Goal: Navigation & Orientation: Find specific page/section

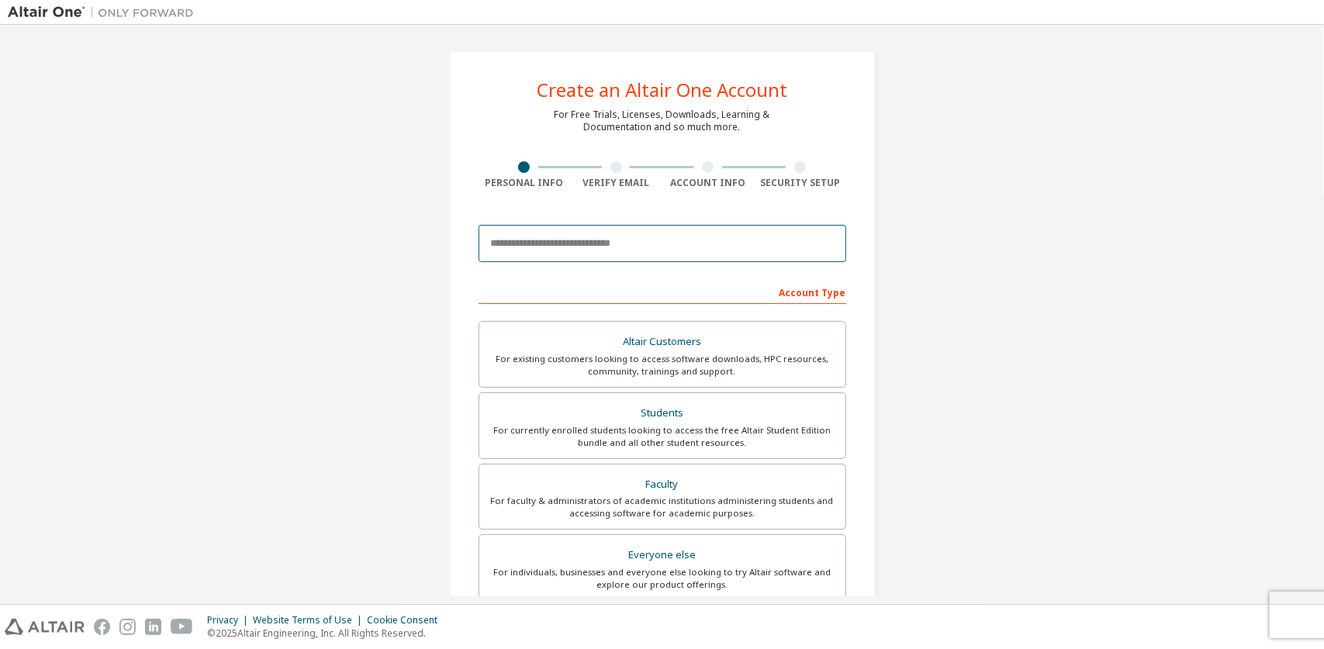
click at [609, 251] on input "email" at bounding box center [662, 243] width 368 height 37
type input "**********"
type input "******"
type input "***"
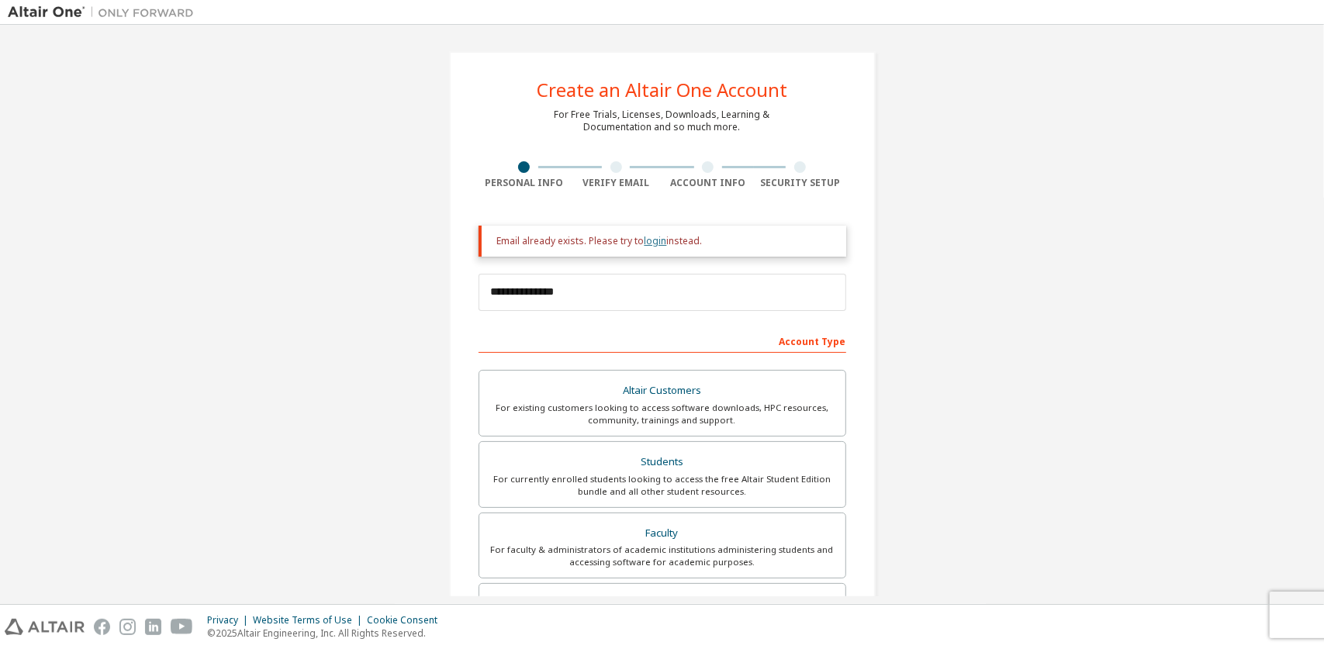
click at [647, 240] on link "login" at bounding box center [655, 240] width 22 height 13
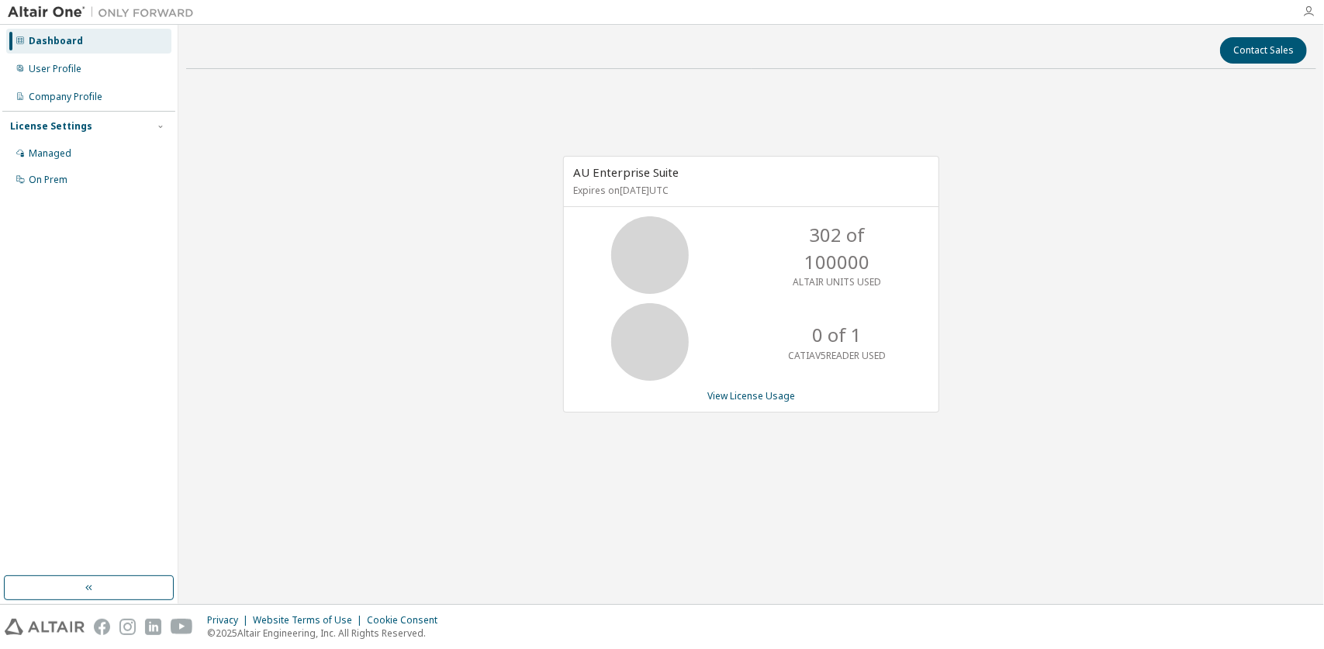
click at [1311, 9] on icon "button" at bounding box center [1308, 11] width 12 height 12
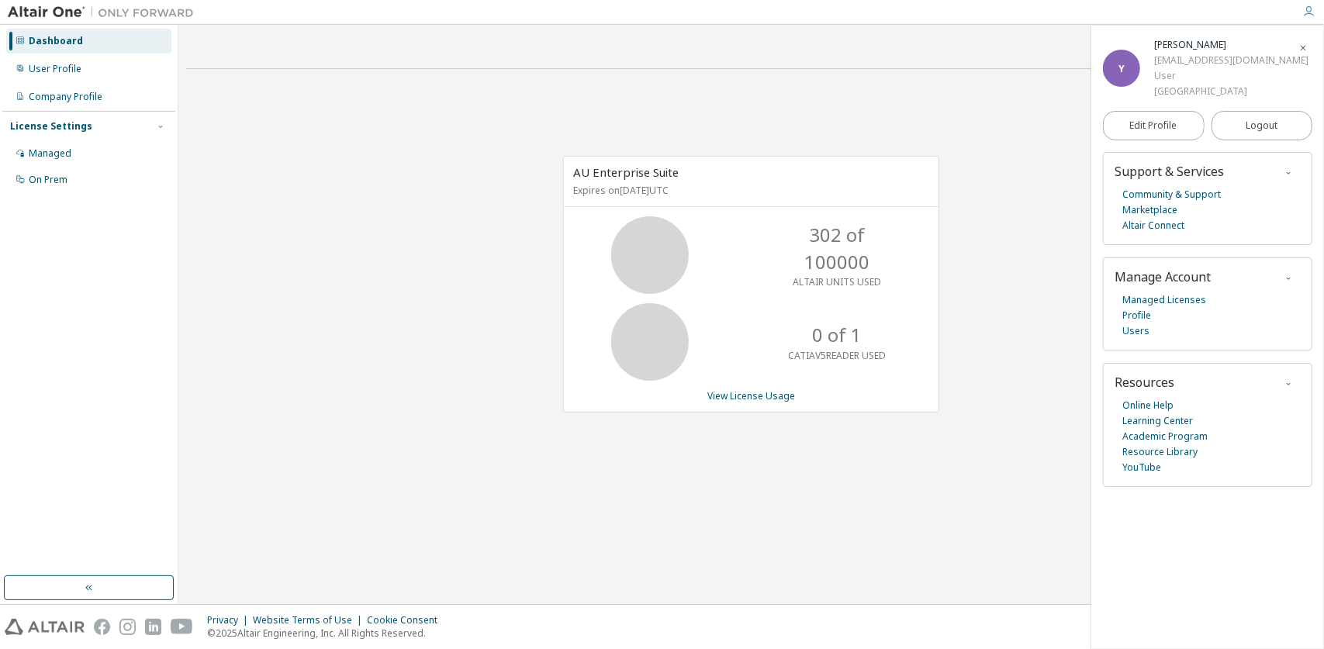
click at [1162, 78] on div "User" at bounding box center [1231, 76] width 154 height 16
drag, startPoint x: 1162, startPoint y: 78, endPoint x: 1140, endPoint y: 116, distance: 43.8
click at [1140, 116] on link "Edit Profile" at bounding box center [1154, 125] width 102 height 29
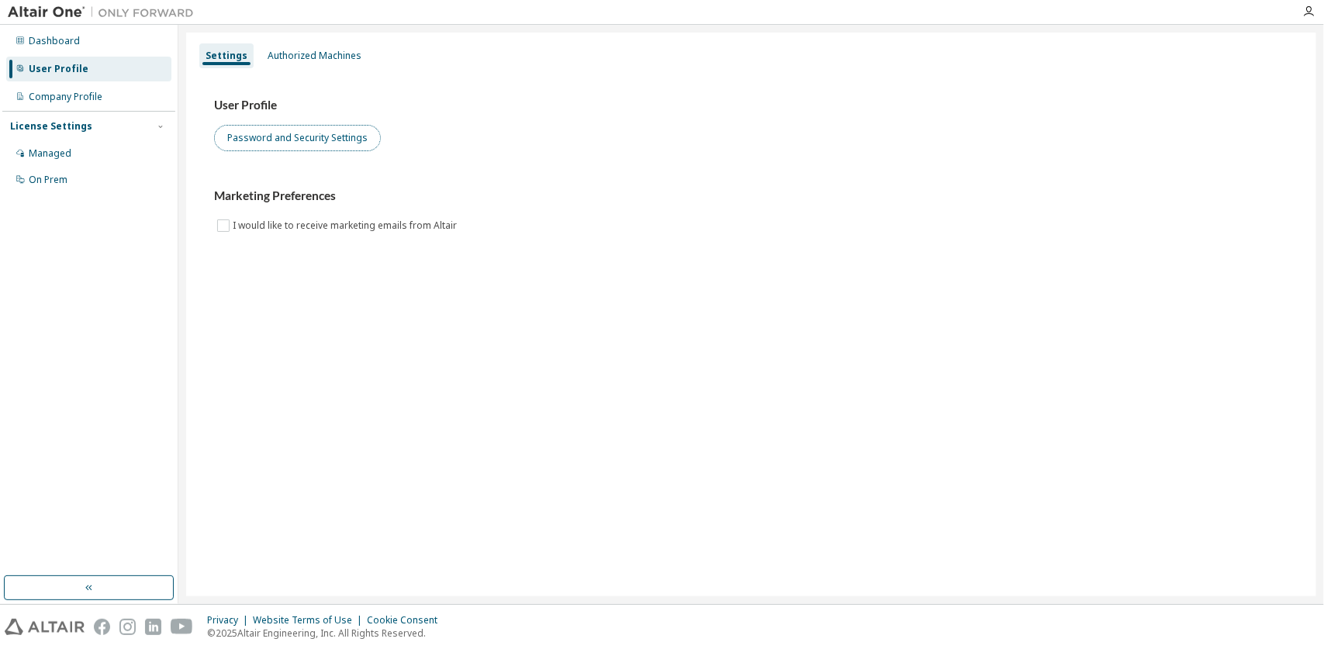
click at [271, 147] on button "Password and Security Settings" at bounding box center [297, 138] width 167 height 26
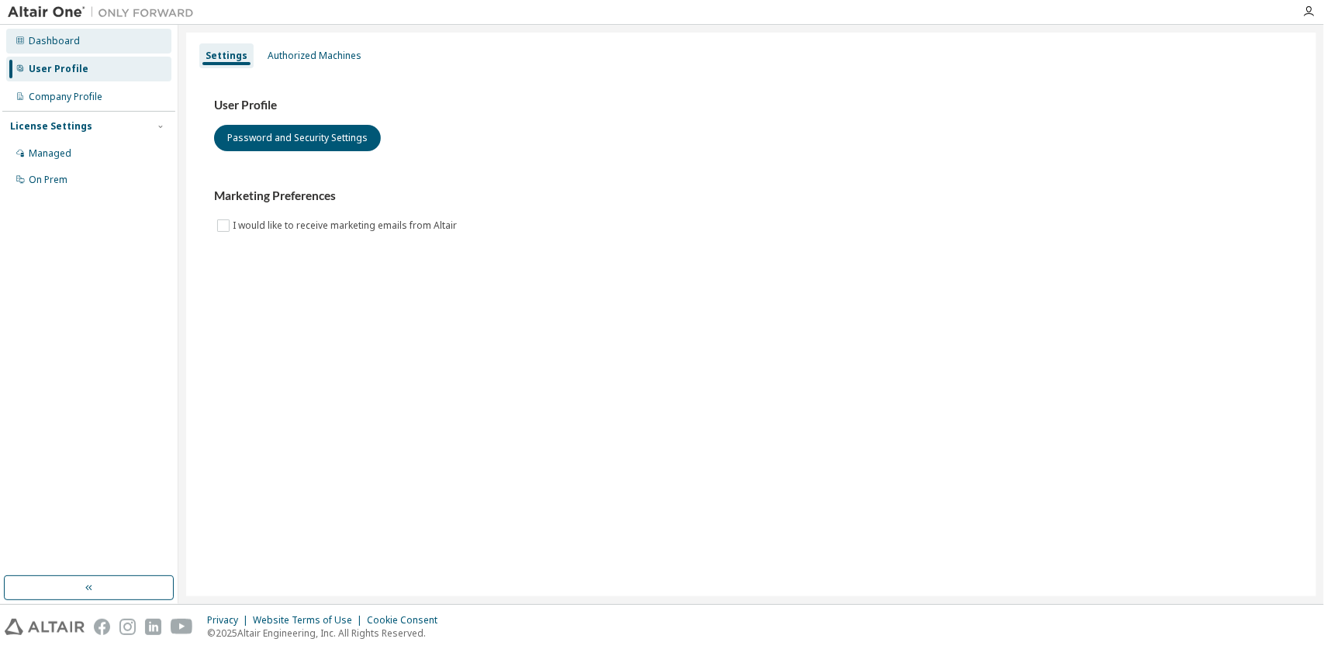
click at [80, 29] on div "Dashboard" at bounding box center [88, 41] width 165 height 25
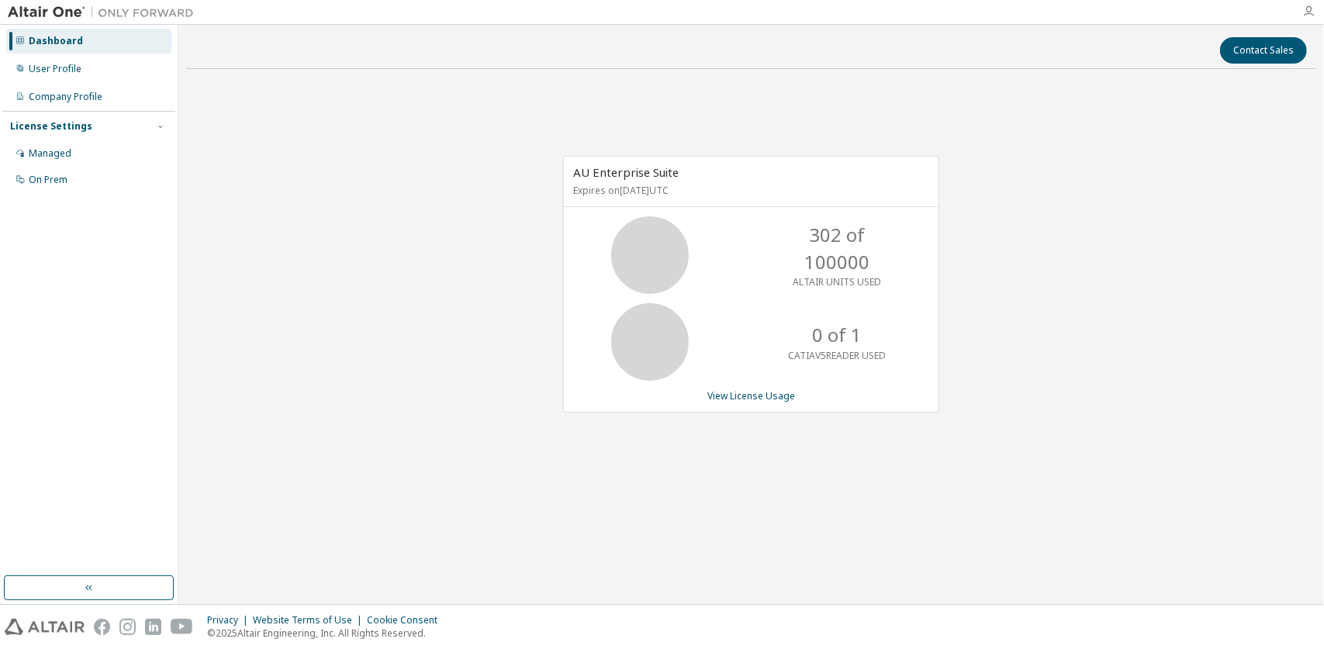
click at [1310, 15] on icon "button" at bounding box center [1308, 11] width 12 height 12
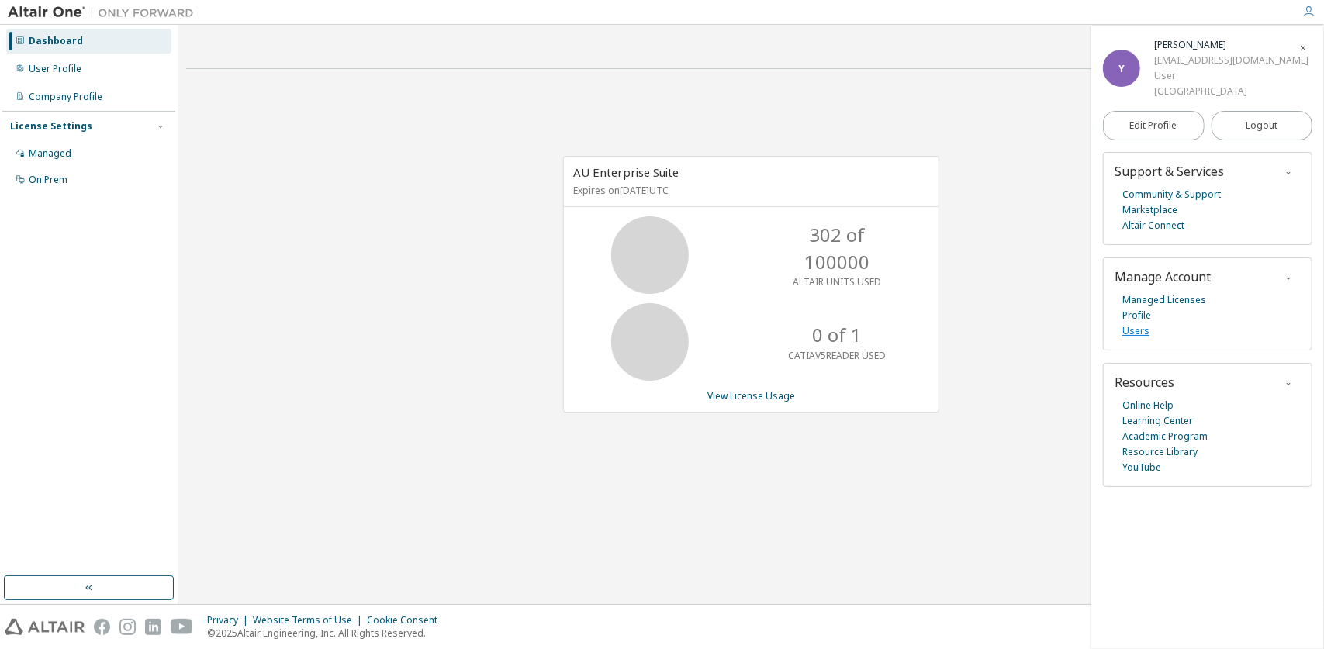
click at [1126, 332] on link "Users" at bounding box center [1135, 331] width 27 height 16
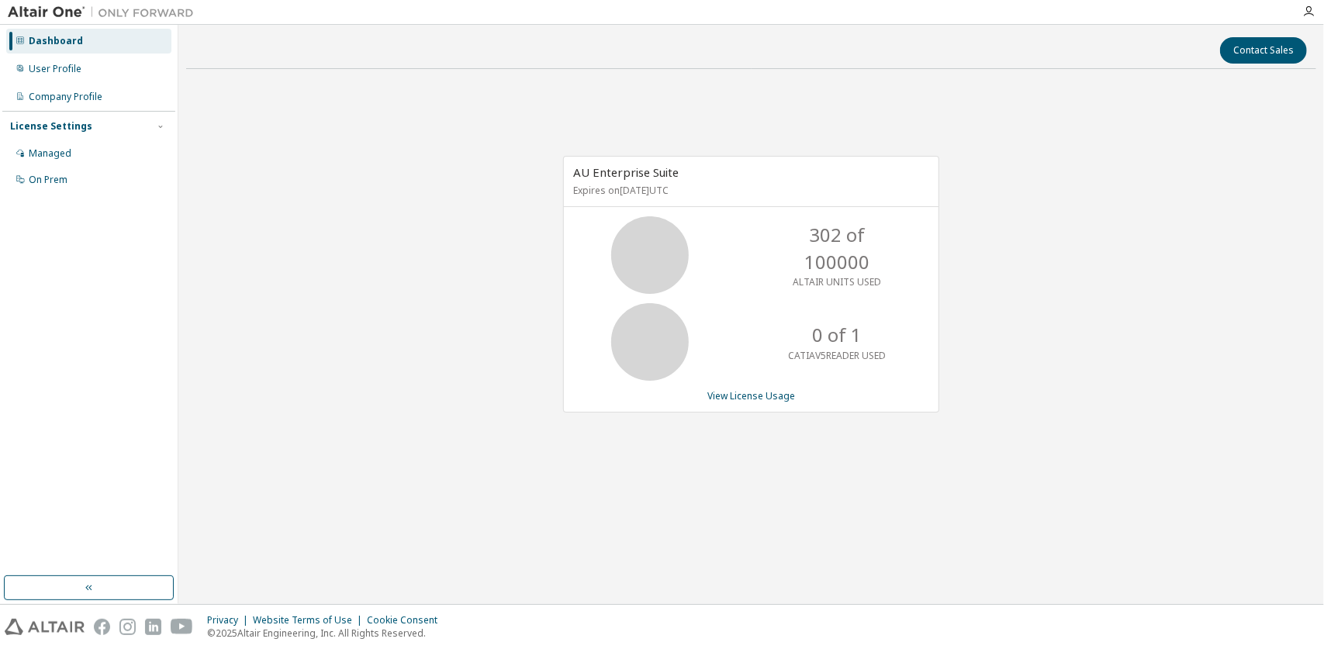
click at [1314, 7] on div at bounding box center [1308, 11] width 31 height 12
click at [1312, 11] on icon "button" at bounding box center [1308, 11] width 12 height 12
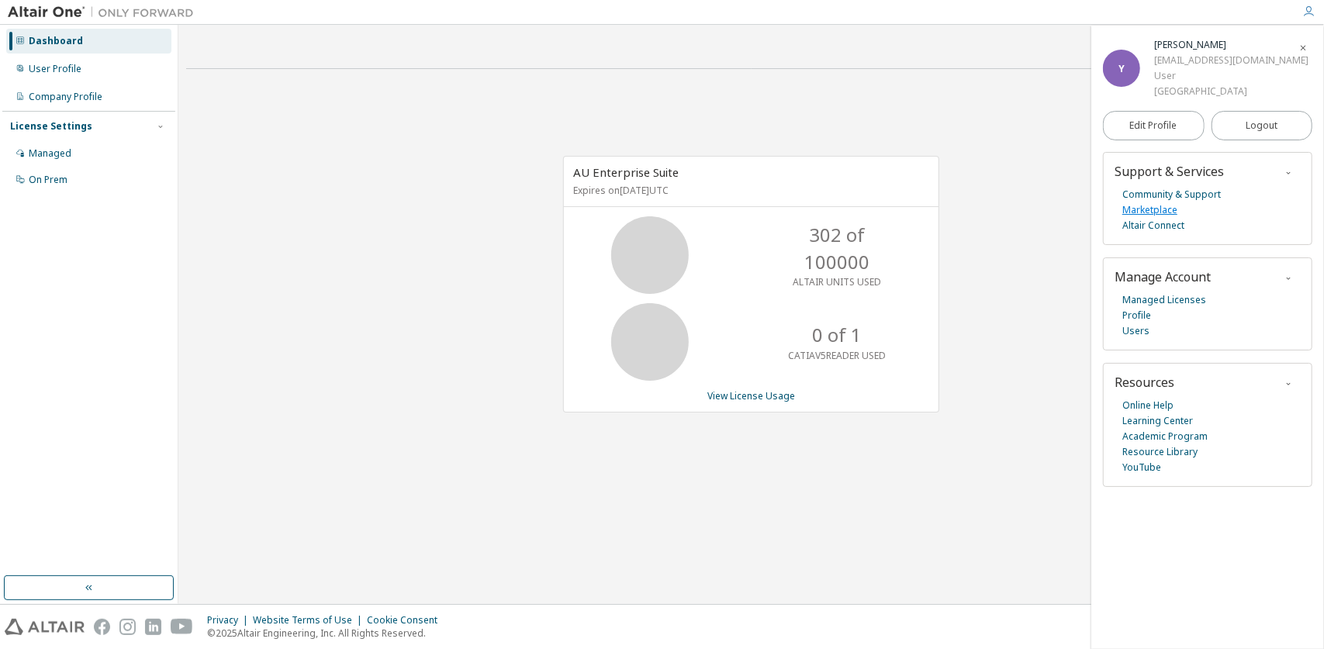
click at [1160, 207] on link "Marketplace" at bounding box center [1149, 210] width 55 height 16
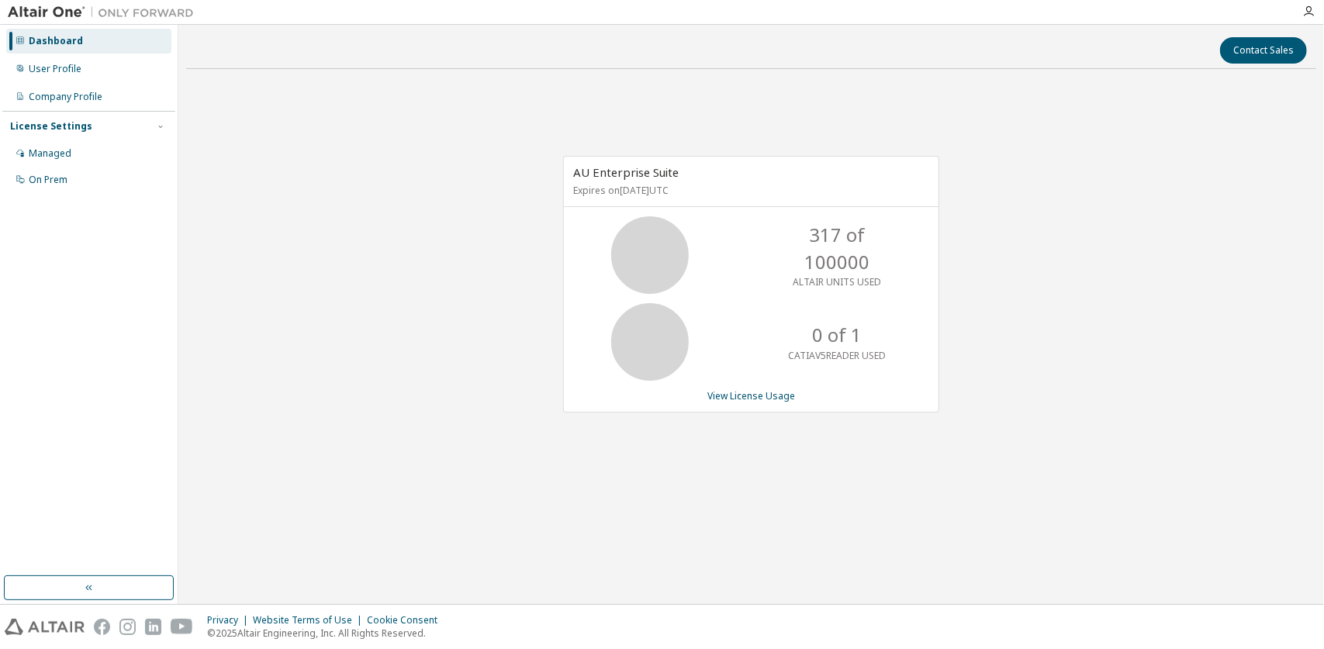
click at [1321, 10] on div at bounding box center [1308, 11] width 31 height 12
click at [1312, 14] on icon "button" at bounding box center [1308, 11] width 12 height 12
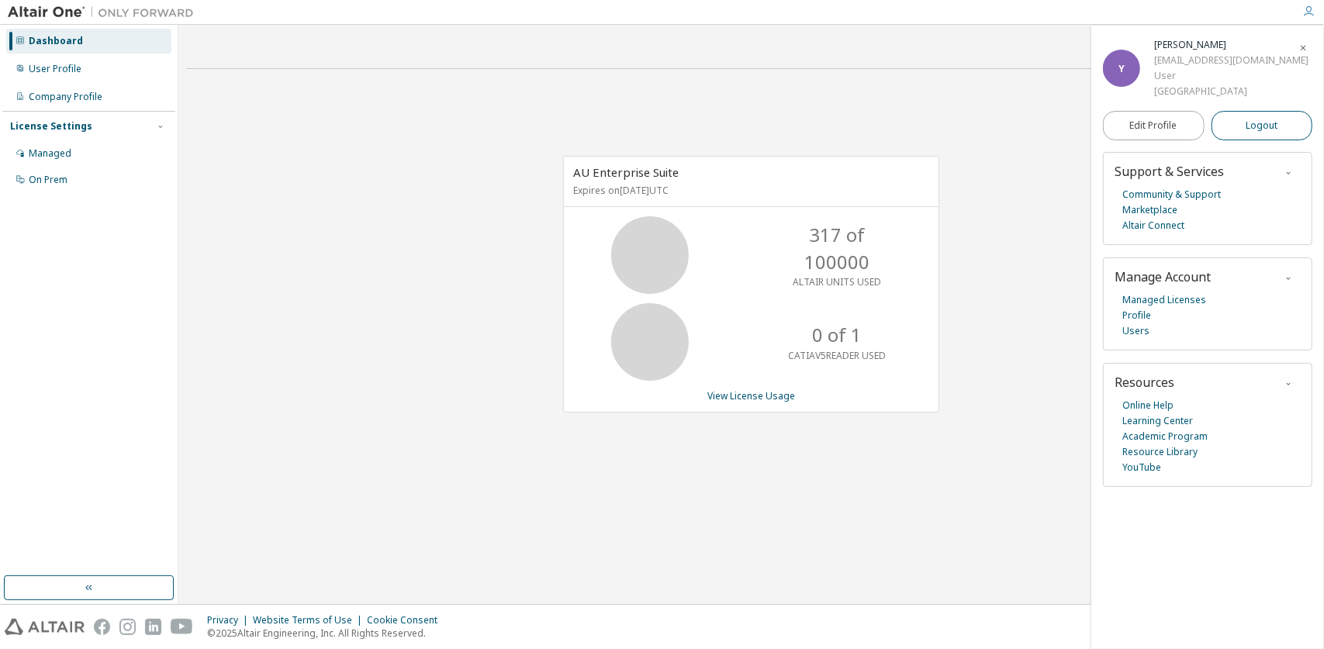
click at [1222, 123] on button "Logout" at bounding box center [1262, 125] width 102 height 29
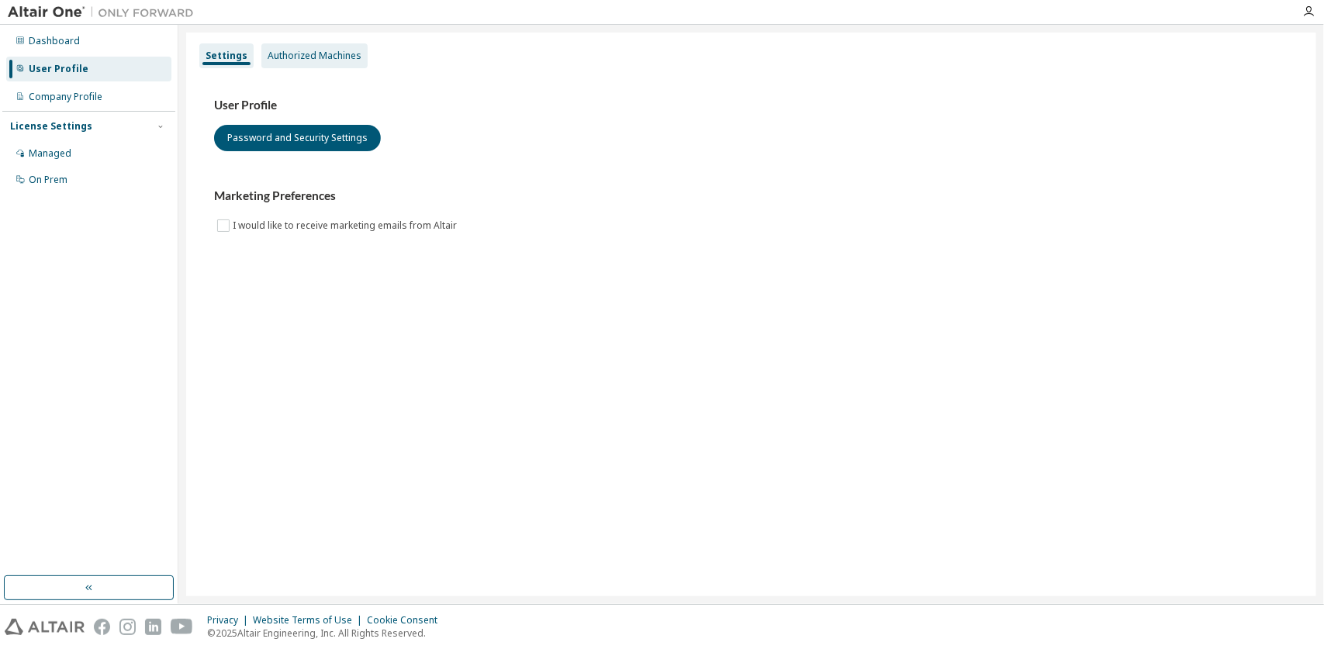
click at [318, 57] on div "Authorized Machines" at bounding box center [315, 56] width 94 height 12
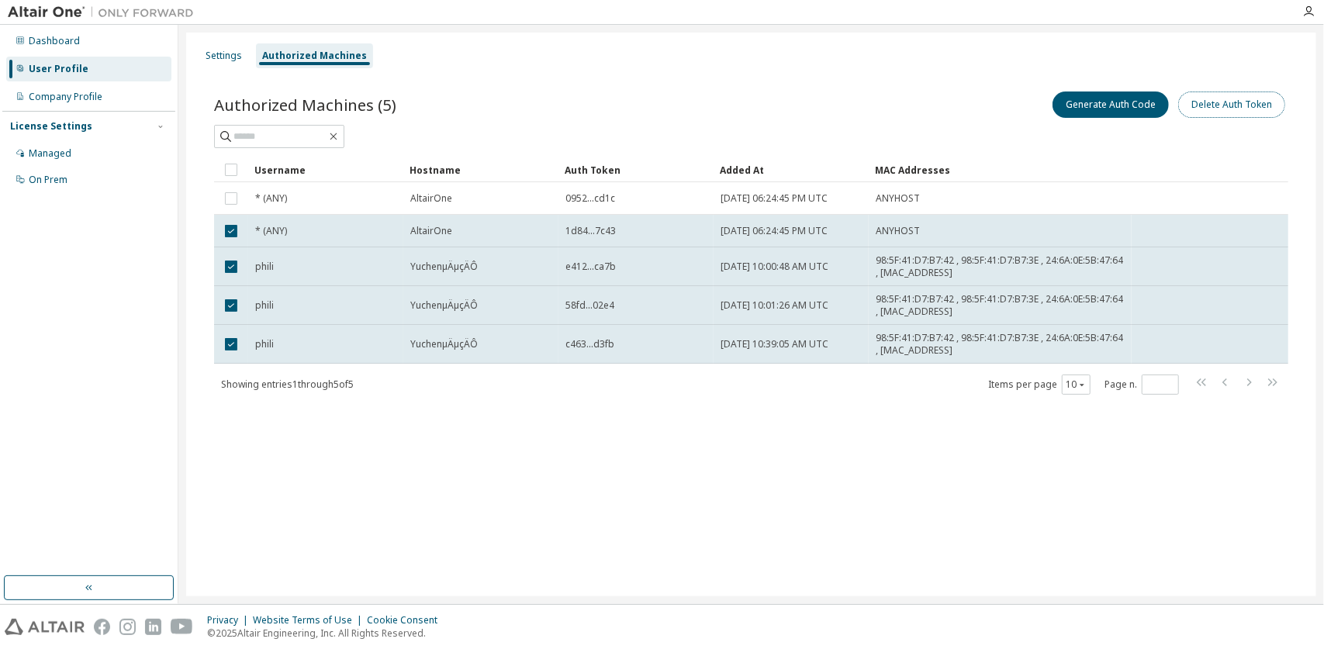
click at [1225, 115] on button "Delete Auth Token" at bounding box center [1231, 105] width 107 height 26
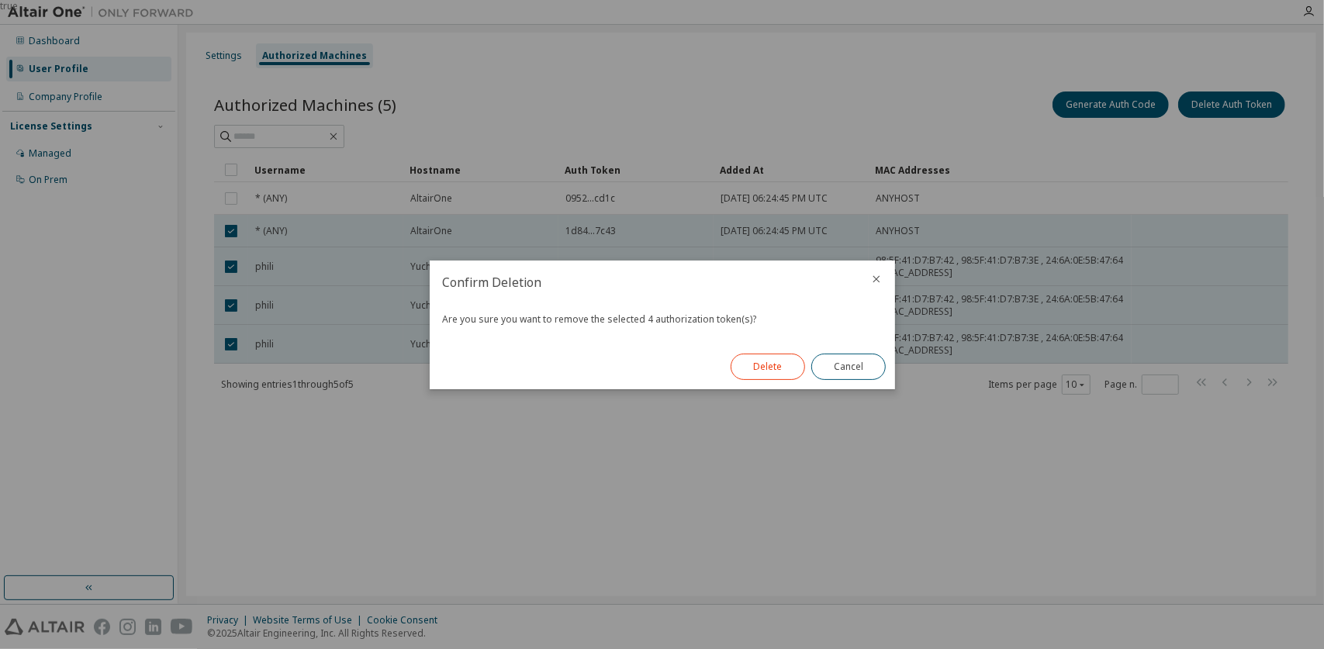
click at [766, 372] on button "Delete" at bounding box center [767, 367] width 74 height 26
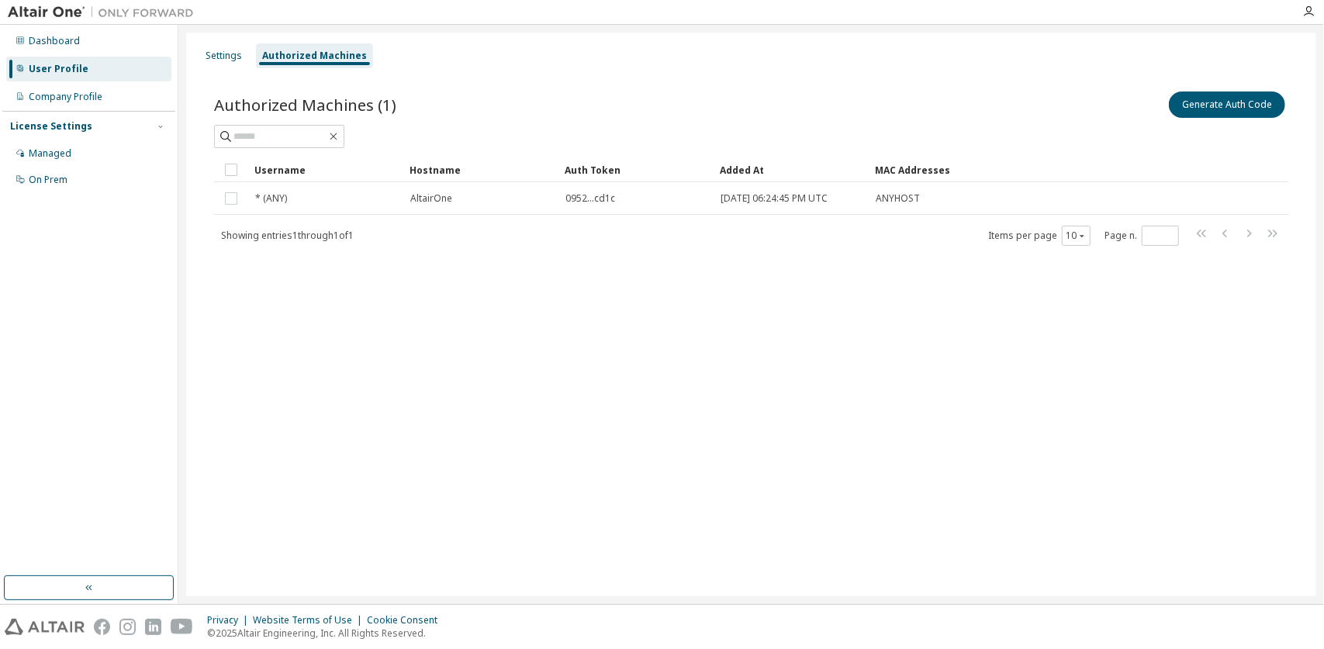
click at [766, 372] on div "Settings Authorized Machines Authorized Machines (1) Generate Auth Code Clear L…" at bounding box center [751, 315] width 1130 height 564
click at [952, 417] on div "Settings Authorized Machines Authorized Machines (1) Generate Auth Code Clear L…" at bounding box center [751, 315] width 1130 height 564
click at [638, 76] on div "Authorized Machines (1) Generate Auth Code Clear Load Save Save As Field Operat…" at bounding box center [750, 178] width 1111 height 217
click at [65, 165] on div "Managed" at bounding box center [88, 153] width 165 height 25
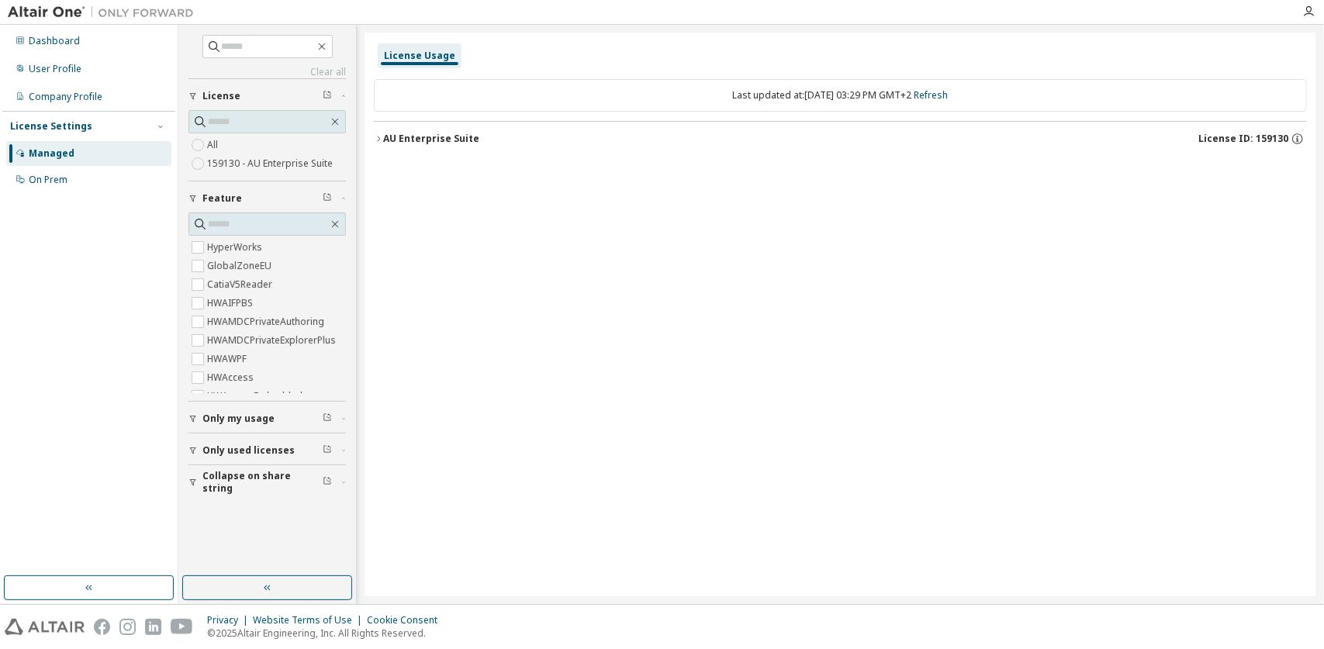
click at [572, 229] on div "License Usage Last updated at: Wed 2025-10-08 03:29 PM GMT+2 Refresh AU Enterpr…" at bounding box center [839, 315] width 951 height 564
click at [56, 39] on div "Dashboard" at bounding box center [54, 41] width 51 height 12
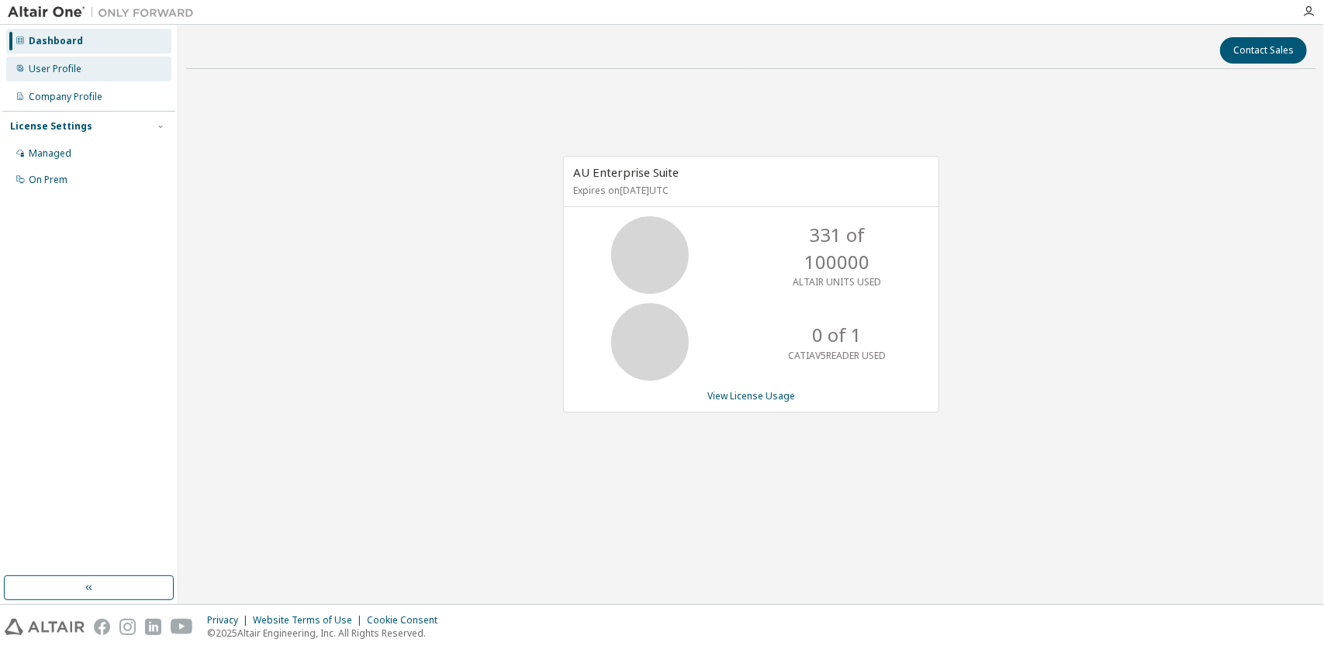
click at [70, 67] on div "User Profile" at bounding box center [55, 69] width 53 height 12
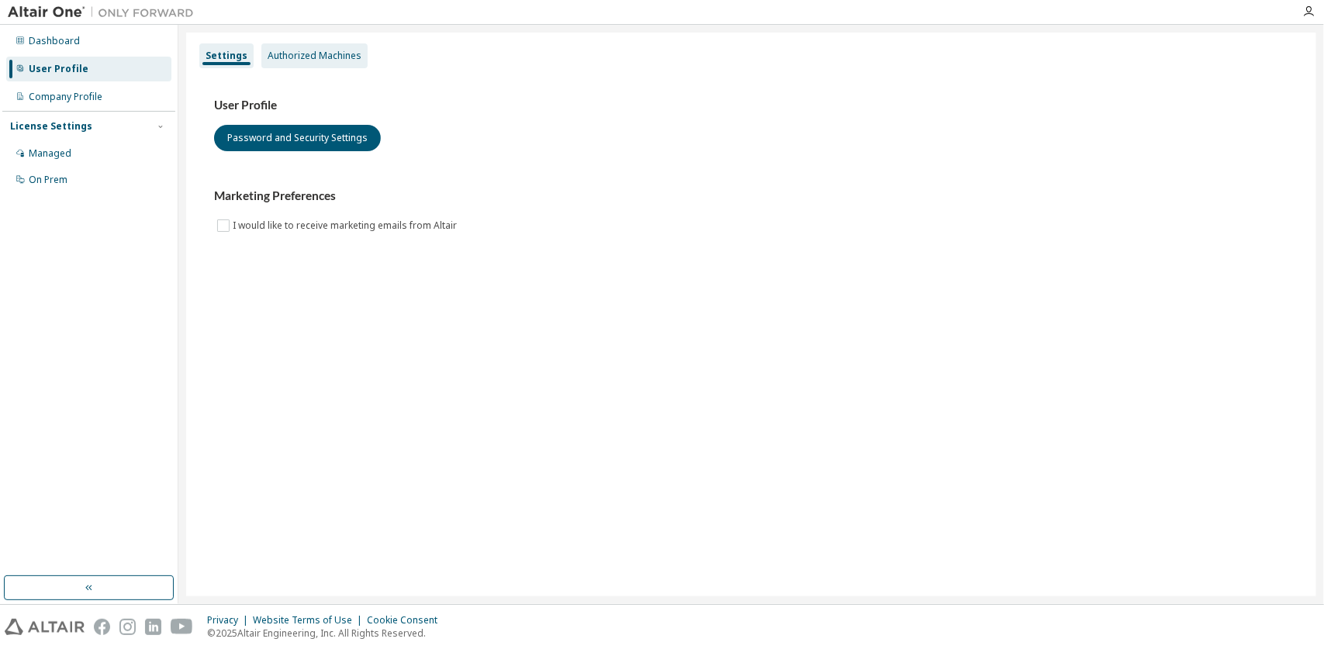
click at [299, 50] on div "Authorized Machines" at bounding box center [315, 56] width 94 height 12
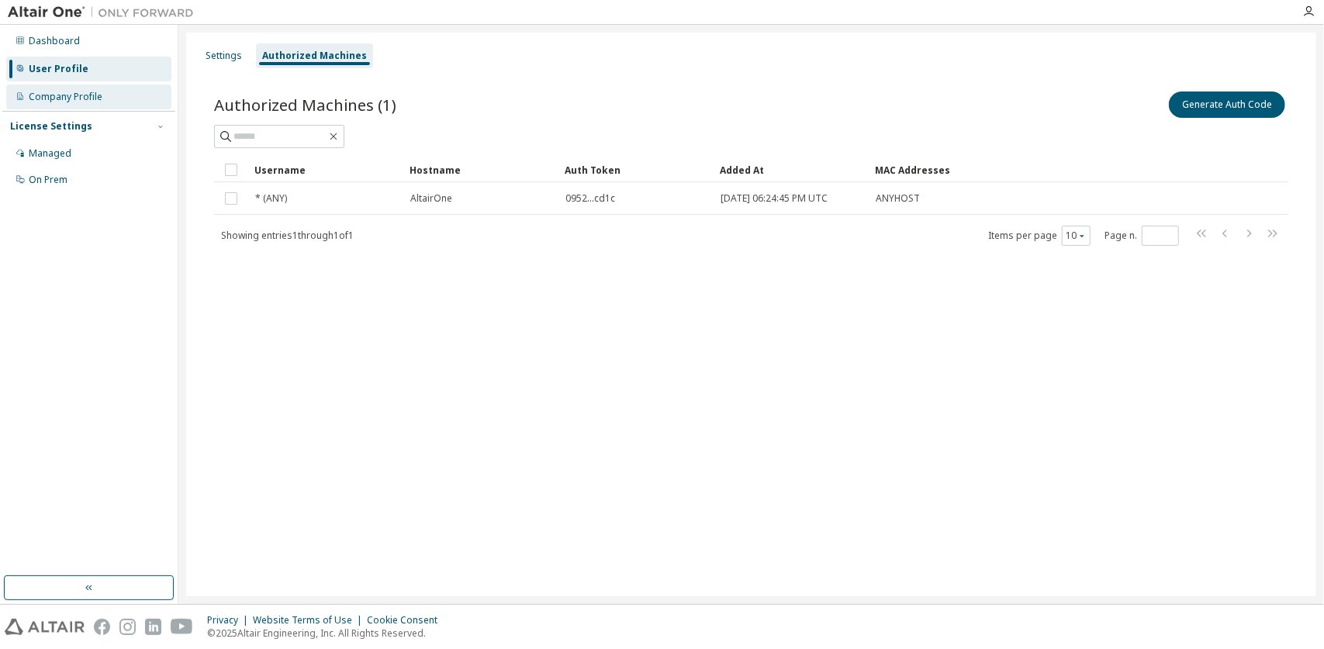
click at [71, 92] on div "Company Profile" at bounding box center [66, 97] width 74 height 12
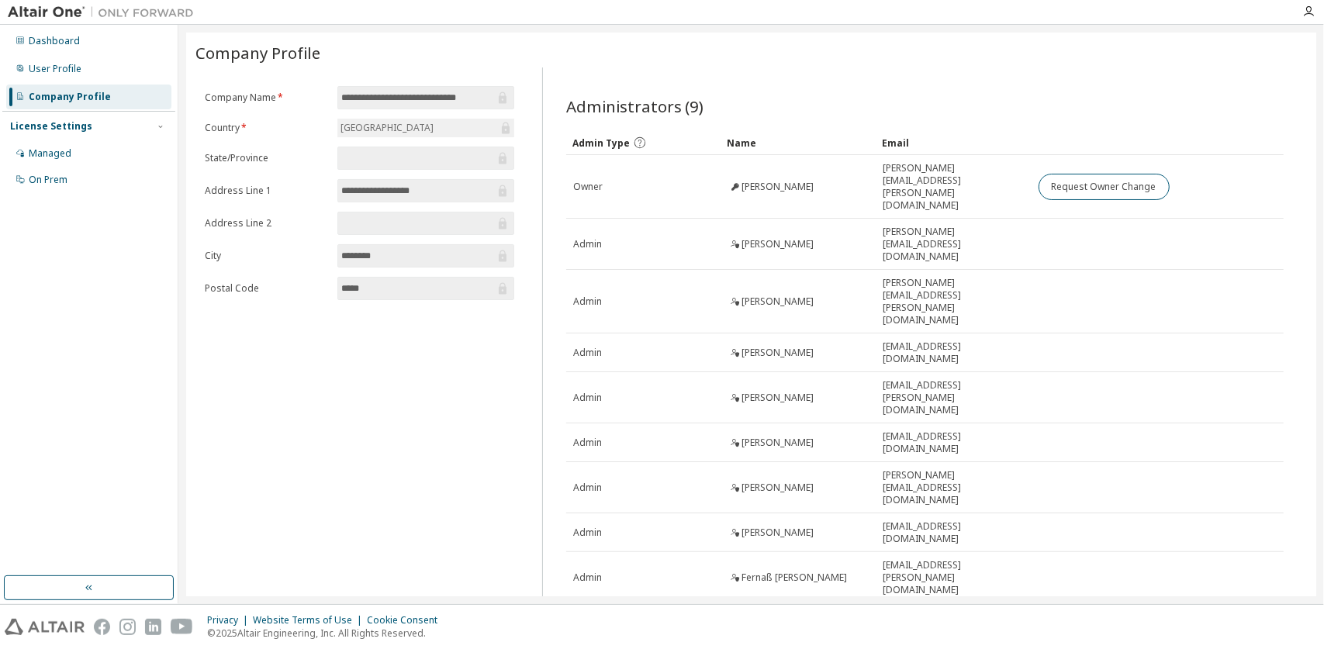
click at [90, 55] on div "Dashboard User Profile Company Profile License Settings Managed On Prem" at bounding box center [88, 110] width 173 height 167
click at [79, 154] on div "Managed" at bounding box center [88, 153] width 165 height 25
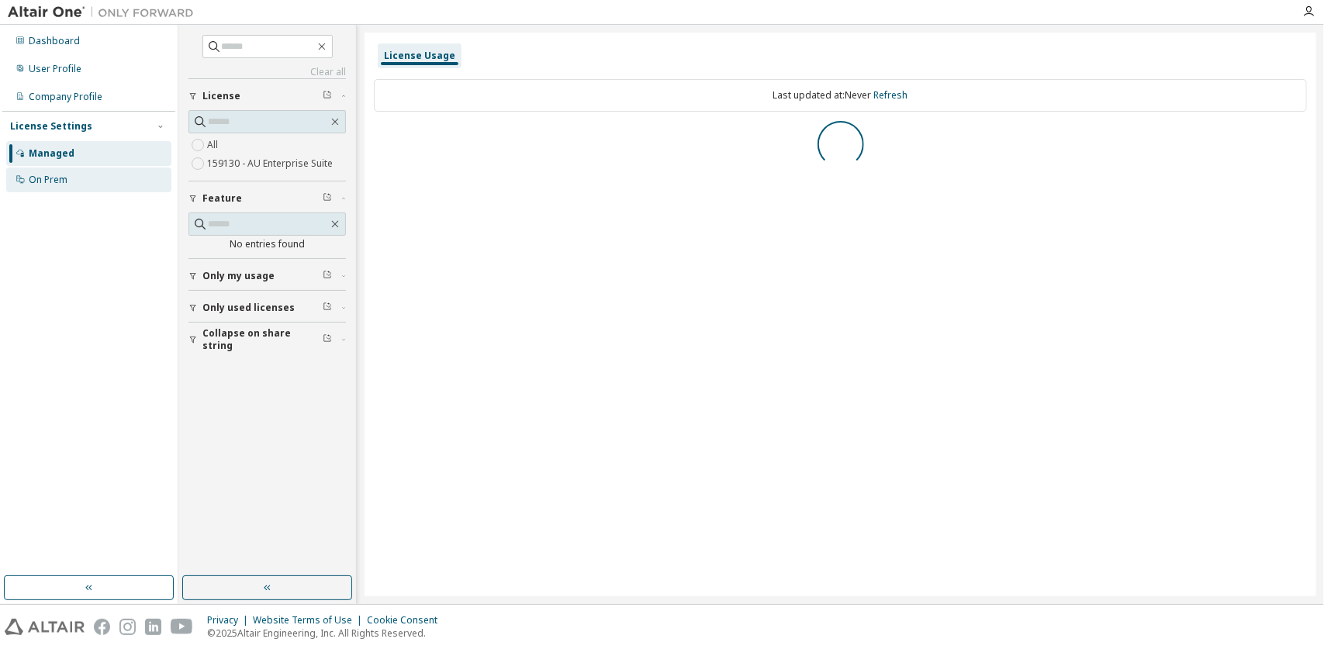
click at [78, 174] on div "On Prem" at bounding box center [88, 179] width 165 height 25
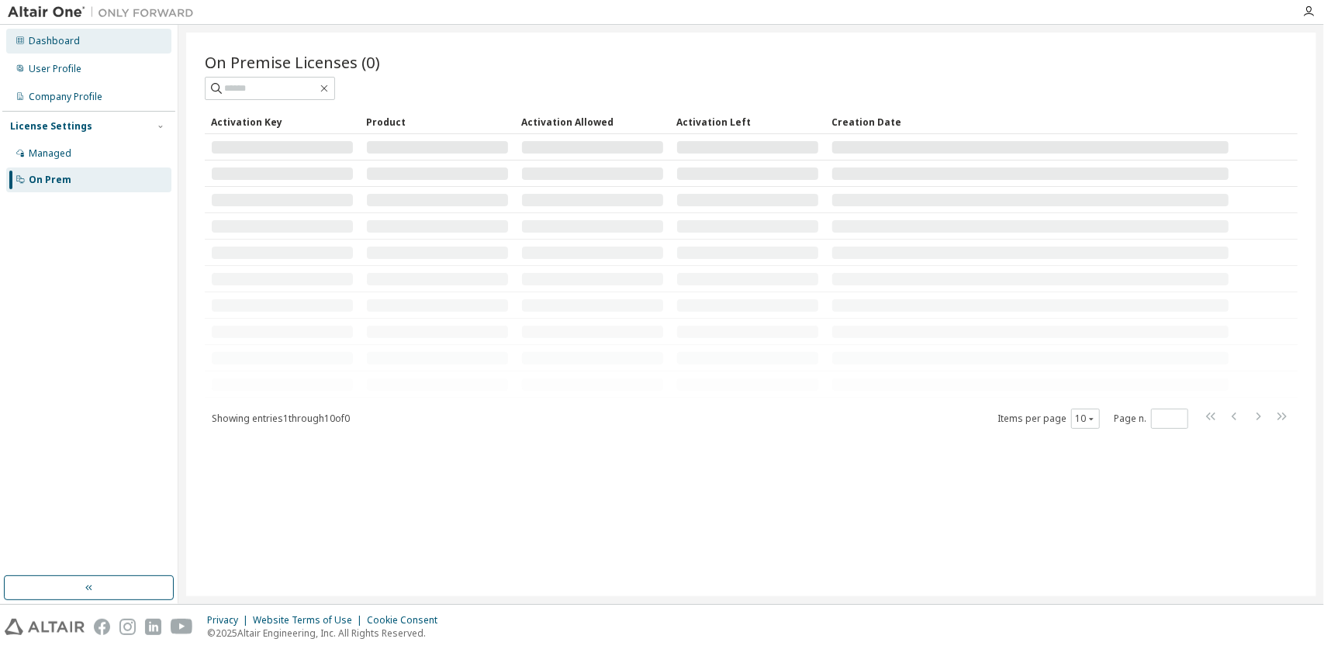
click at [65, 42] on div "Dashboard" at bounding box center [54, 41] width 51 height 12
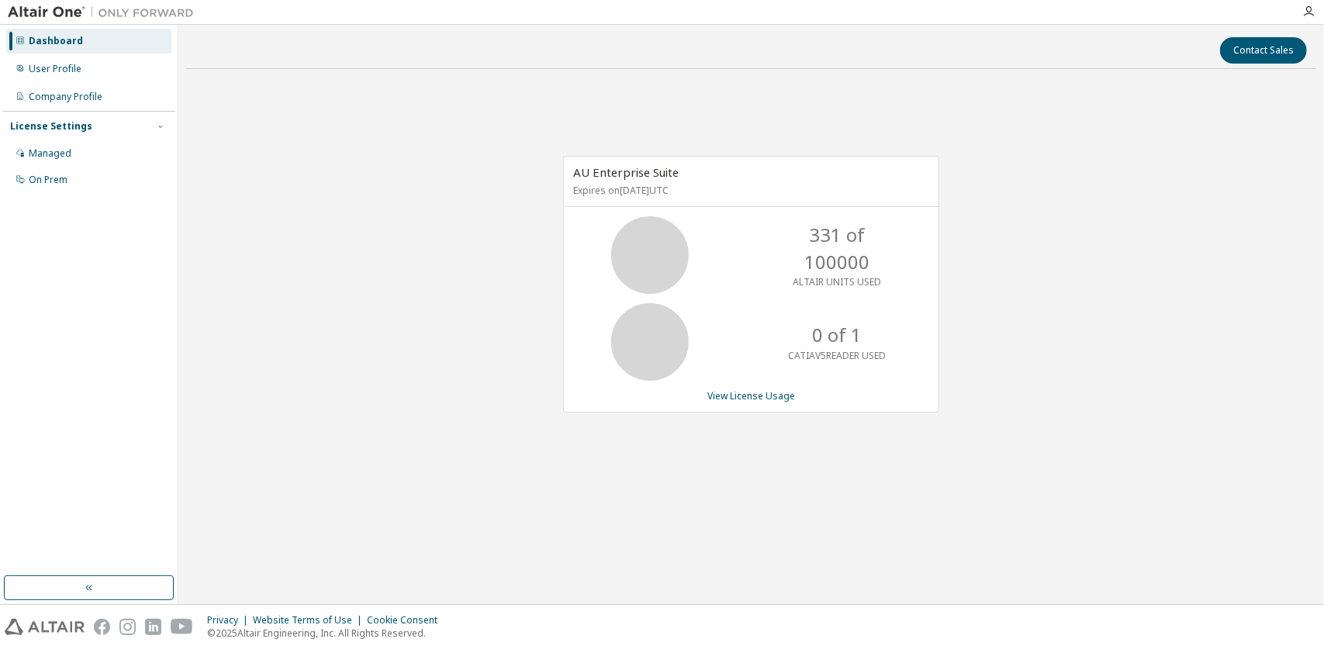
click at [1317, 12] on div at bounding box center [1308, 11] width 31 height 12
click at [1310, 15] on icon "button" at bounding box center [1308, 11] width 12 height 12
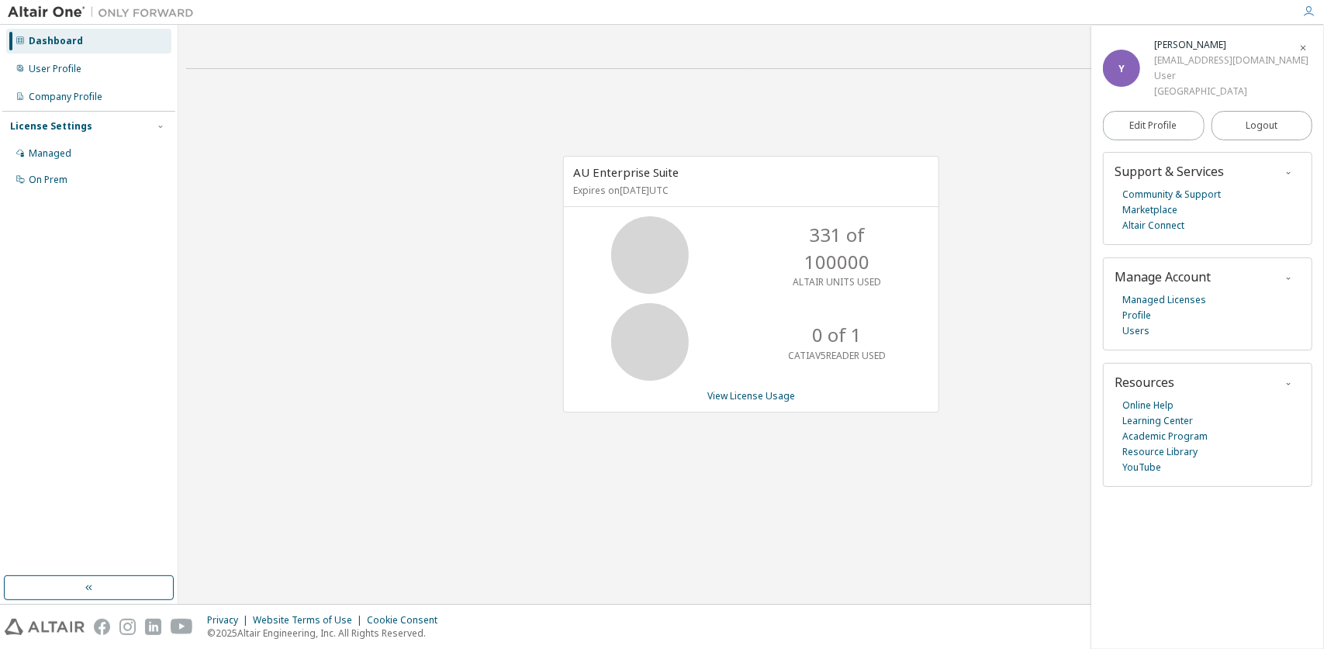
click at [1228, 278] on div "Manage Account" at bounding box center [1207, 277] width 186 height 16
drag, startPoint x: 1268, startPoint y: 277, endPoint x: 1283, endPoint y: 278, distance: 15.6
click at [1272, 277] on div "Manage Account" at bounding box center [1207, 277] width 186 height 16
click at [1287, 278] on icon "button" at bounding box center [1287, 278] width 9 height 9
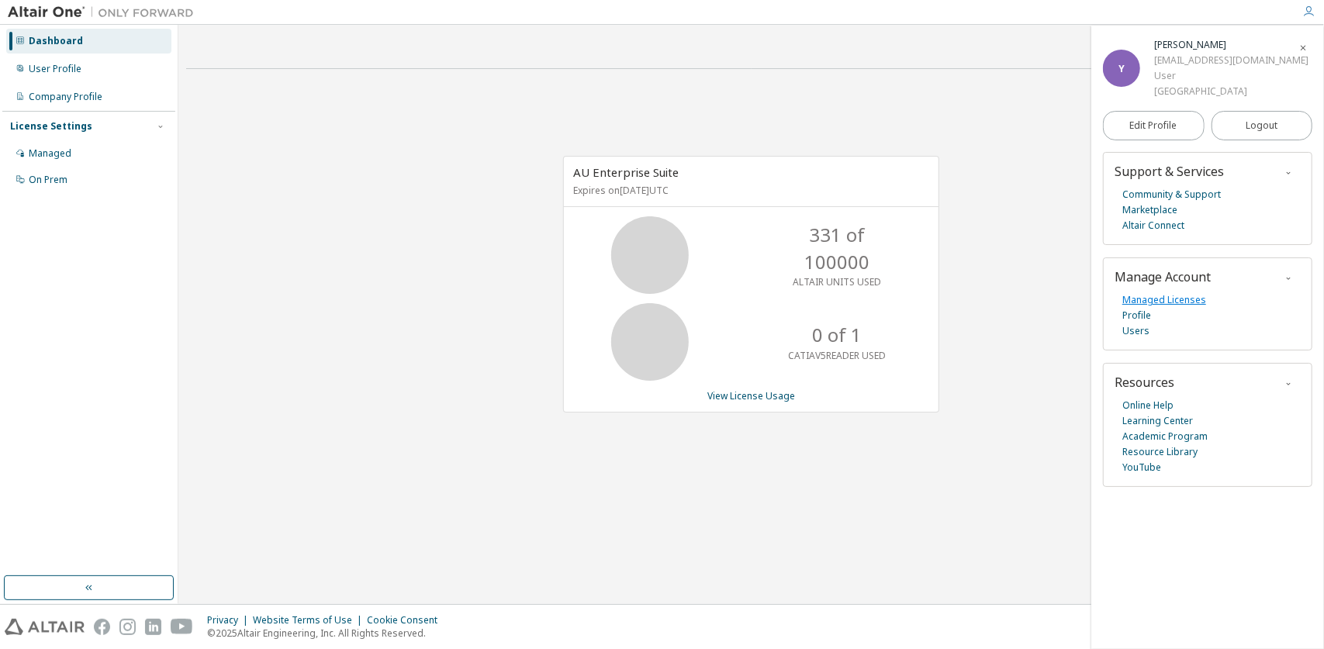
click at [1165, 297] on link "Managed Licenses" at bounding box center [1164, 300] width 84 height 16
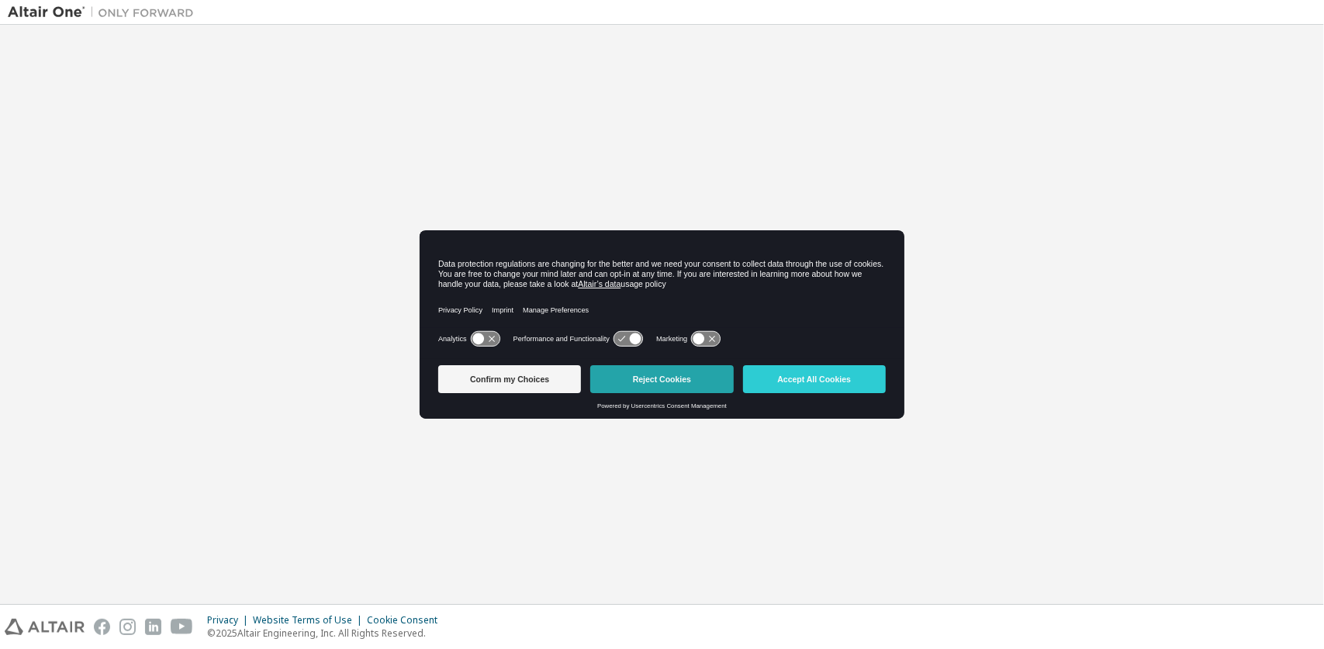
click at [709, 375] on button "Reject Cookies" at bounding box center [661, 379] width 143 height 28
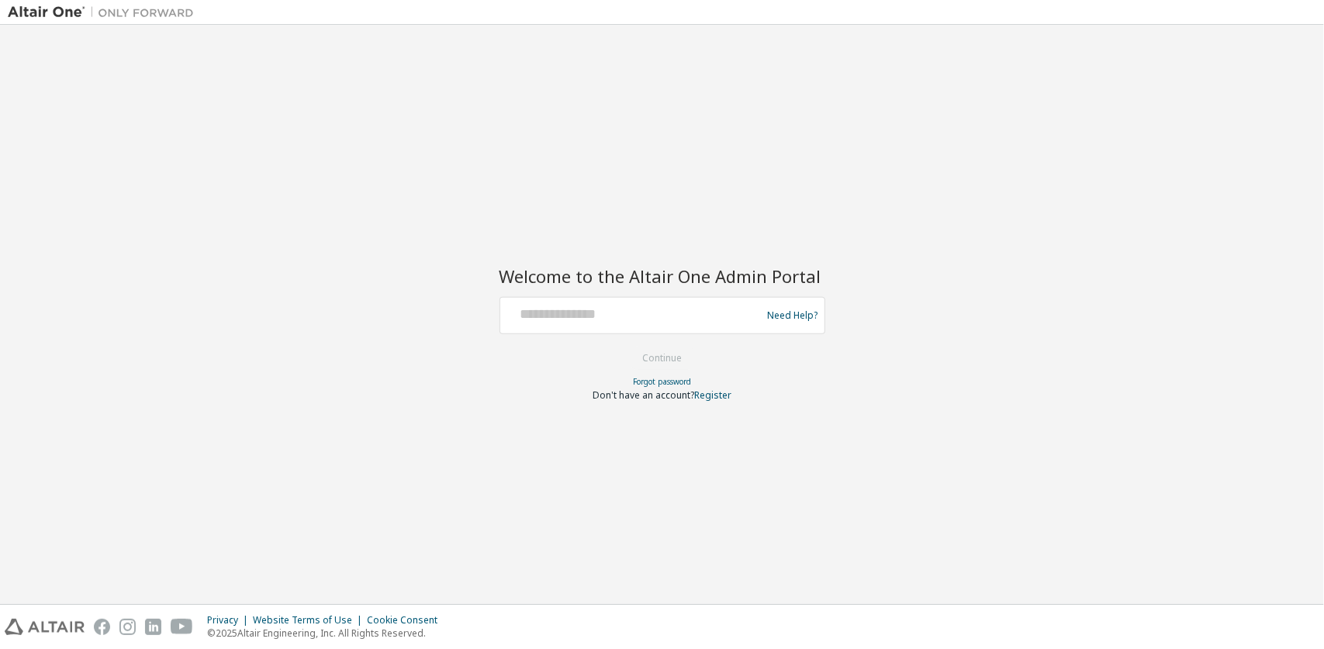
click at [707, 323] on div at bounding box center [633, 315] width 254 height 29
click at [586, 314] on input "text" at bounding box center [633, 312] width 254 height 22
type input "**********"
drag, startPoint x: 637, startPoint y: 321, endPoint x: 503, endPoint y: 320, distance: 134.2
click at [503, 320] on div "**********" at bounding box center [662, 315] width 326 height 37
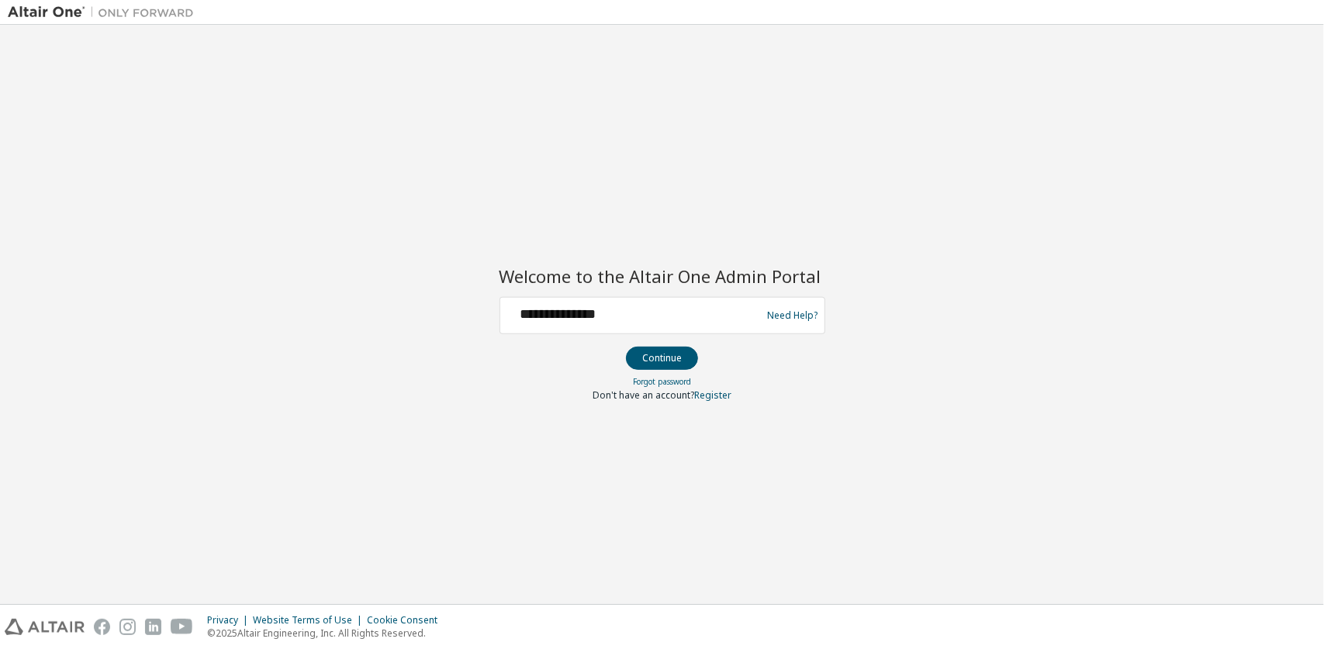
click at [1014, 401] on div "**********" at bounding box center [662, 315] width 1308 height 564
click at [679, 353] on button "Continue" at bounding box center [662, 358] width 72 height 23
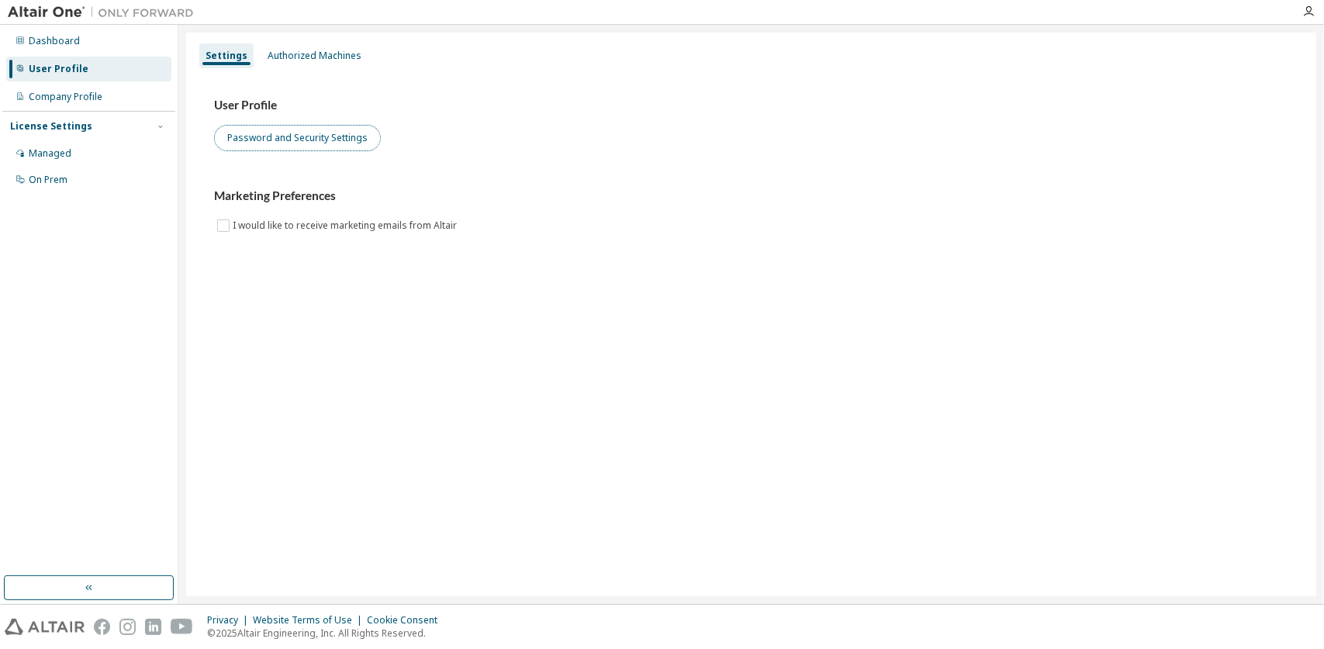
click at [295, 129] on button "Password and Security Settings" at bounding box center [297, 138] width 167 height 26
click at [275, 55] on div "Authorized Machines" at bounding box center [315, 56] width 94 height 12
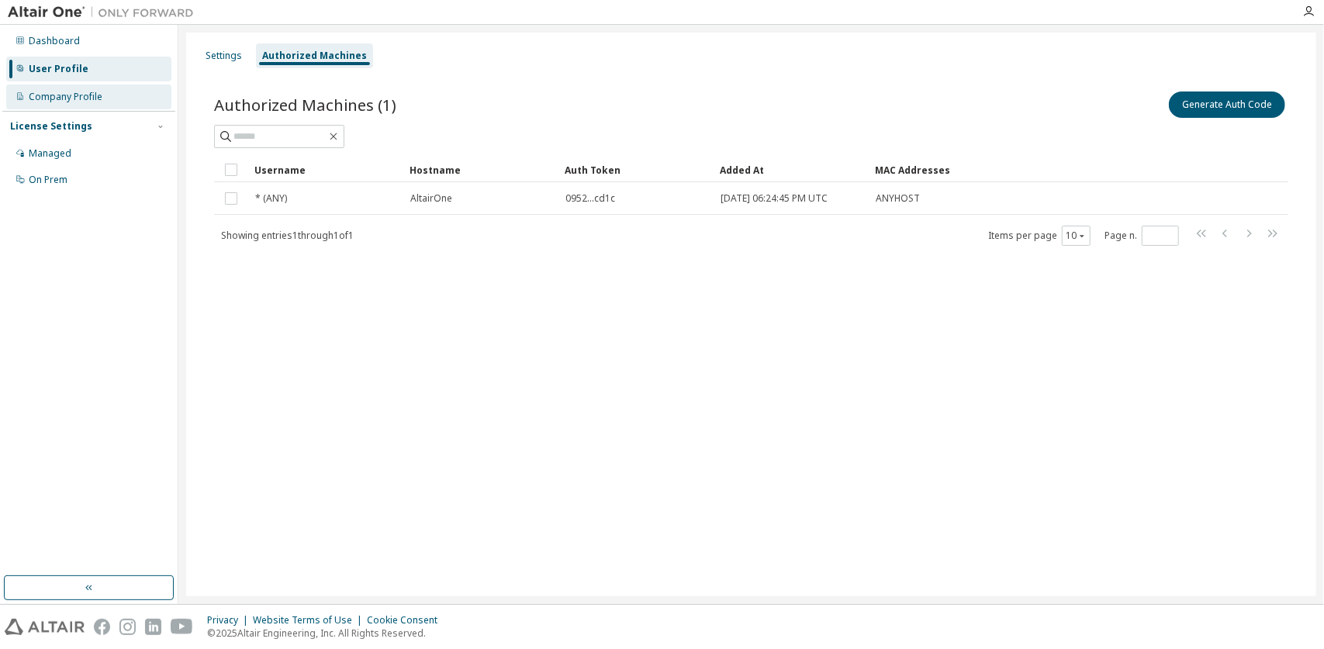
click at [107, 102] on div "Company Profile" at bounding box center [88, 97] width 165 height 25
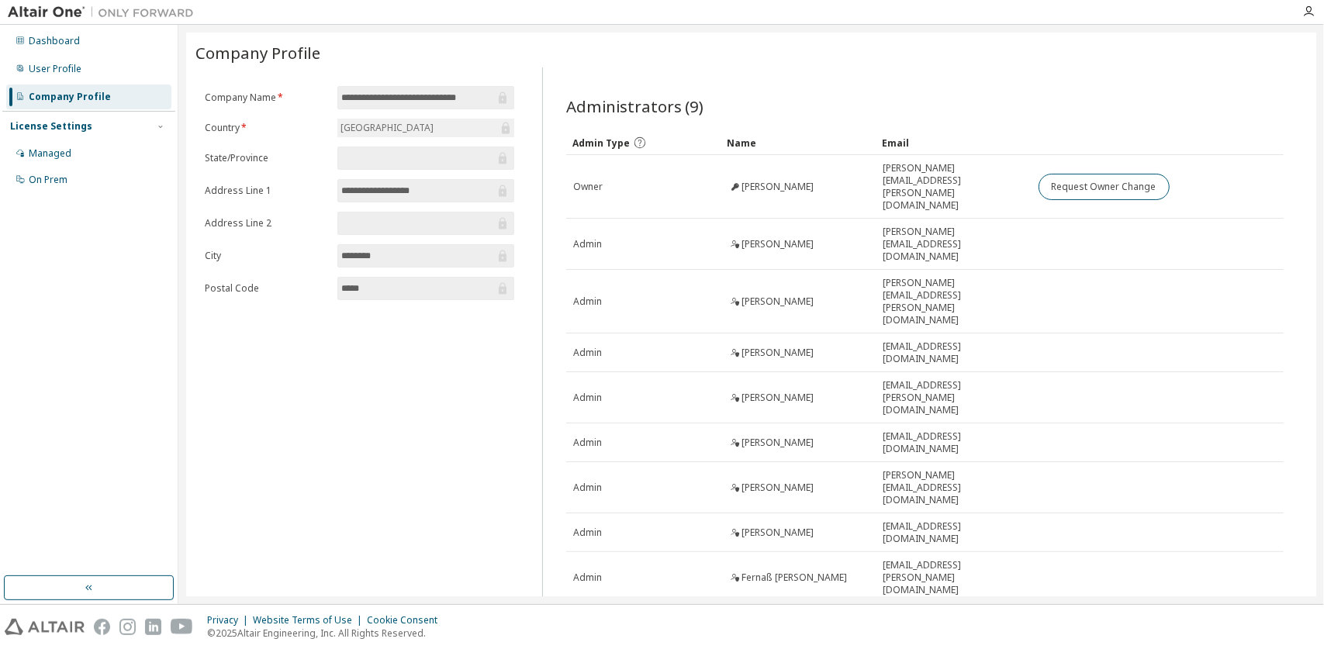
click at [383, 159] on input "text" at bounding box center [417, 158] width 153 height 16
click at [70, 77] on div "User Profile" at bounding box center [88, 69] width 165 height 25
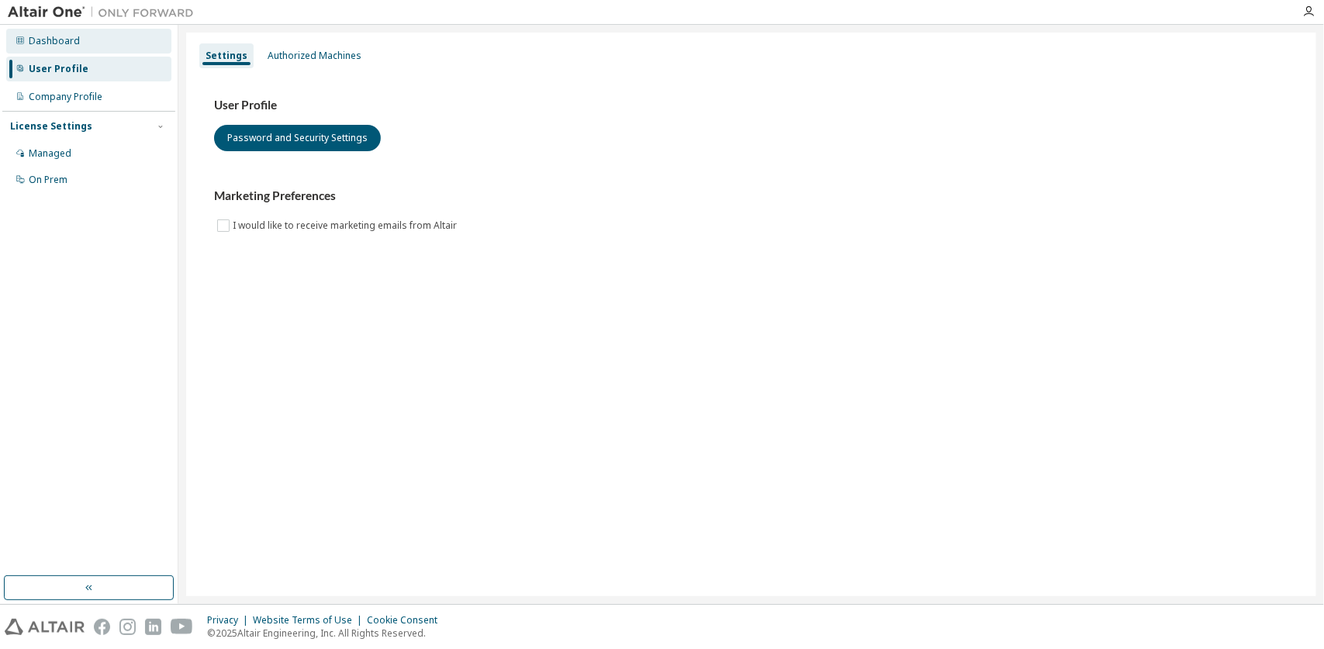
click at [98, 47] on div "Dashboard" at bounding box center [88, 41] width 165 height 25
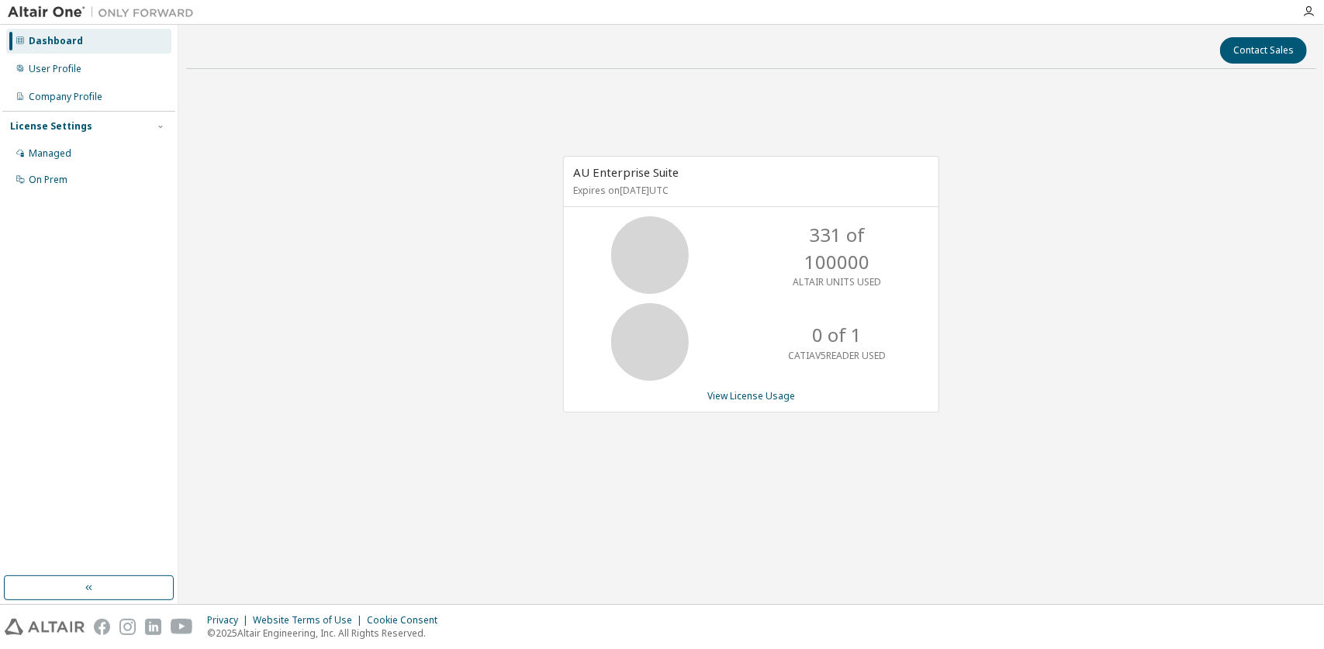
click at [71, 81] on div "Dashboard User Profile Company Profile License Settings Managed On Prem" at bounding box center [88, 110] width 173 height 167
click at [76, 68] on div "User Profile" at bounding box center [55, 69] width 53 height 12
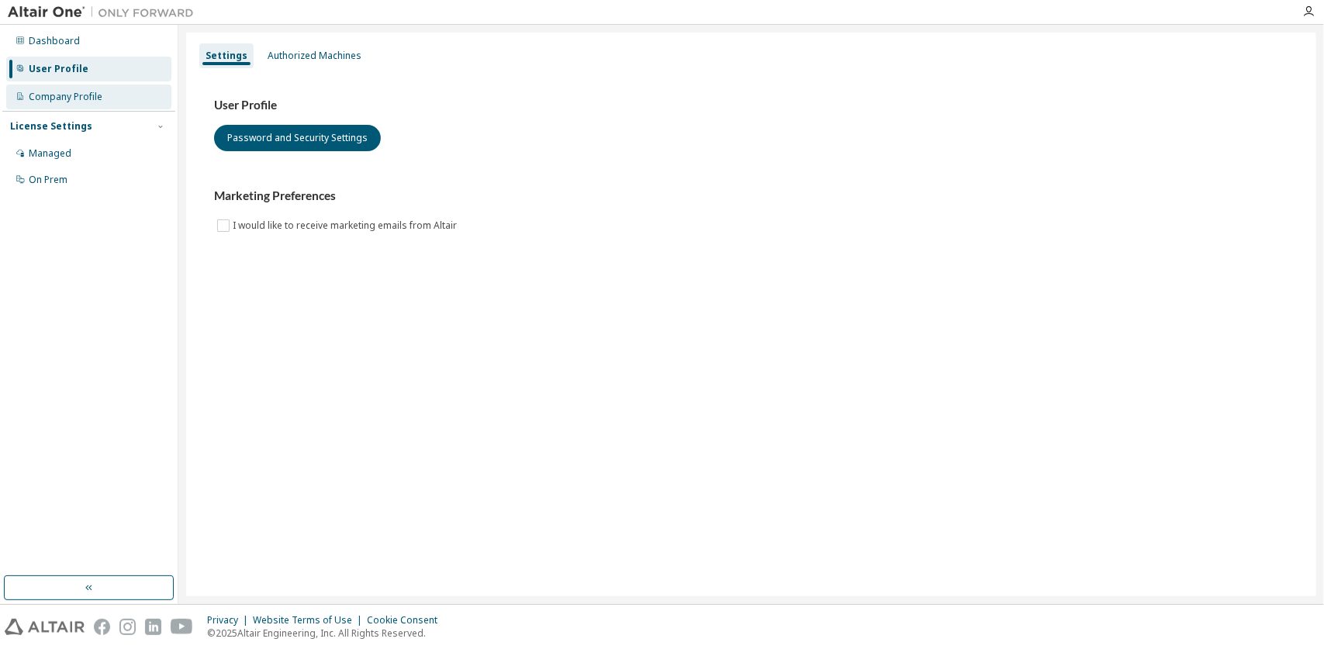
click at [101, 95] on div "Company Profile" at bounding box center [88, 97] width 165 height 25
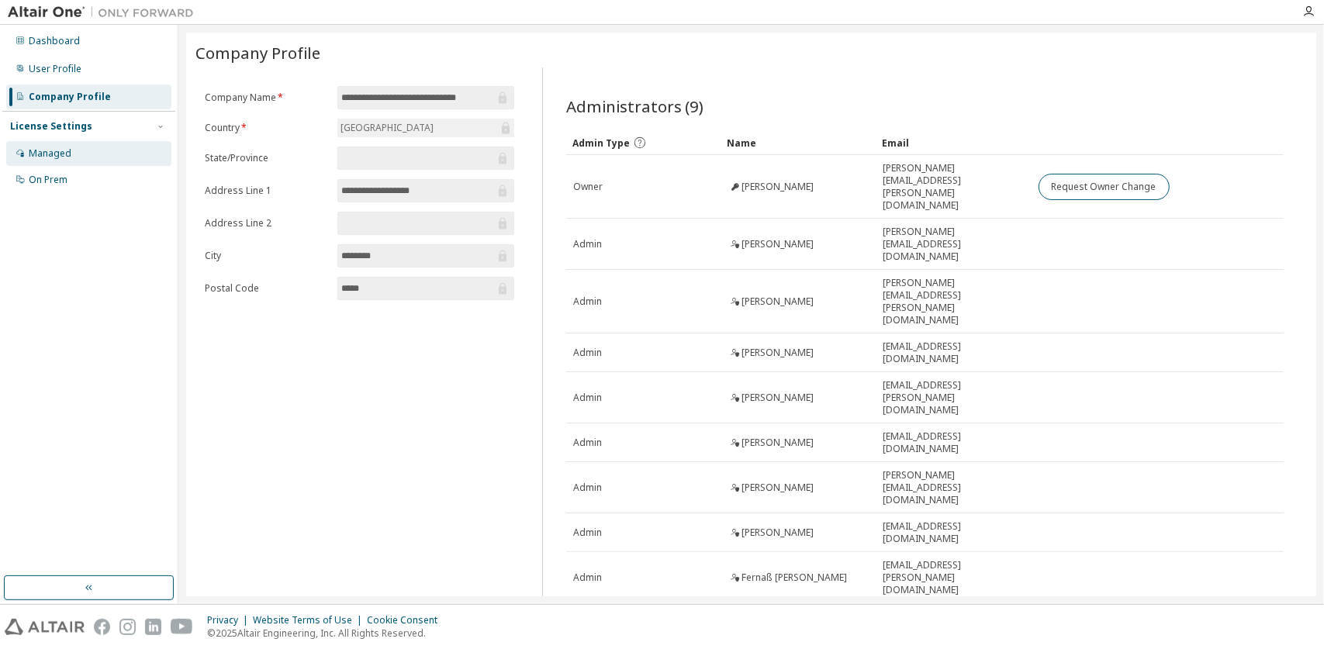
click at [47, 141] on div "Managed" at bounding box center [88, 153] width 165 height 25
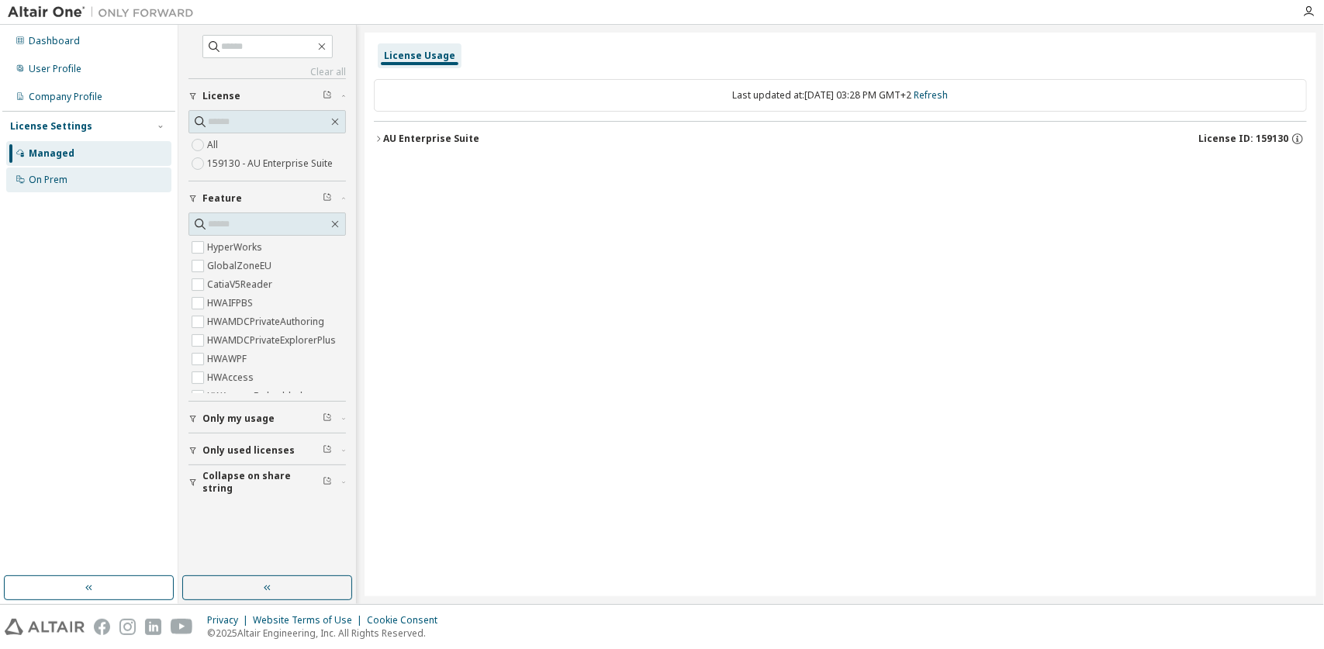
click at [113, 176] on div "On Prem" at bounding box center [88, 179] width 165 height 25
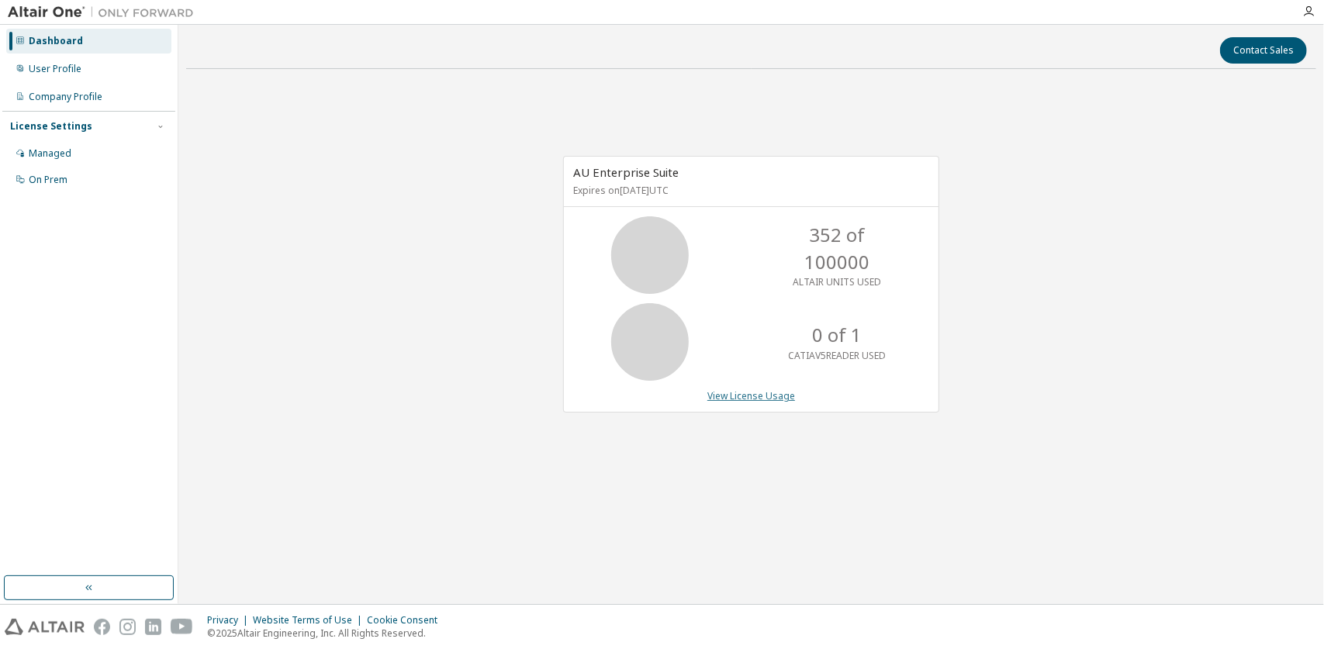
click at [769, 395] on link "View License Usage" at bounding box center [751, 395] width 88 height 13
